Goal: Use online tool/utility: Use online tool/utility

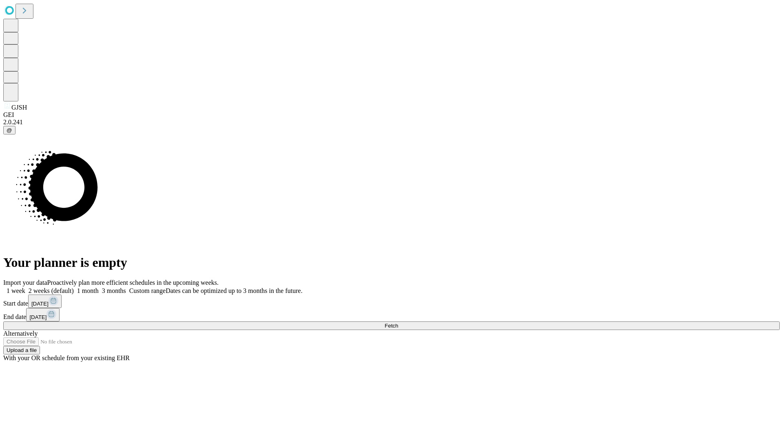
click at [398, 323] on span "Fetch" at bounding box center [390, 326] width 13 height 6
